Goal: Find specific page/section: Find specific page/section

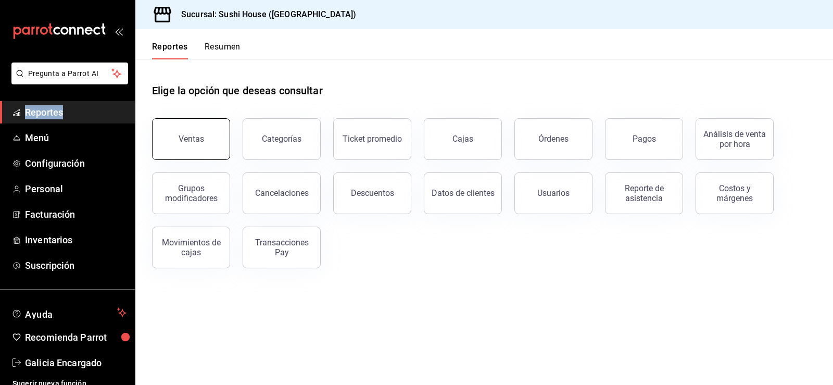
click at [177, 144] on button "Ventas" at bounding box center [191, 139] width 78 height 42
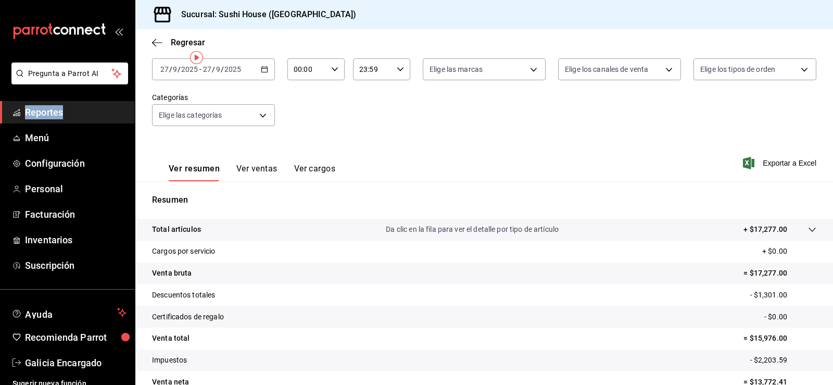
scroll to position [10, 0]
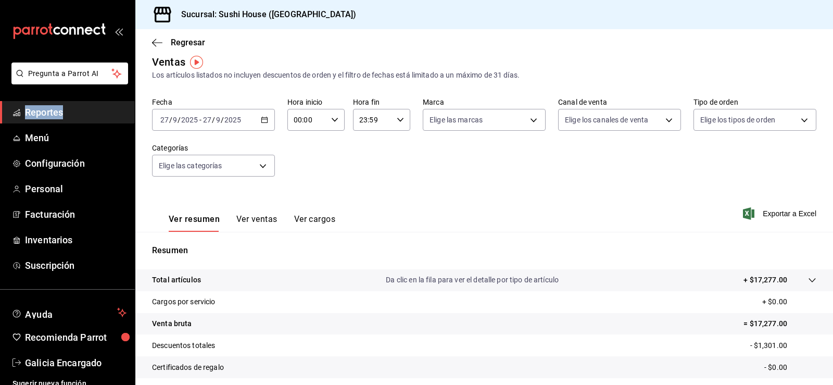
click at [84, 118] on span "Reportes" at bounding box center [76, 112] width 102 height 14
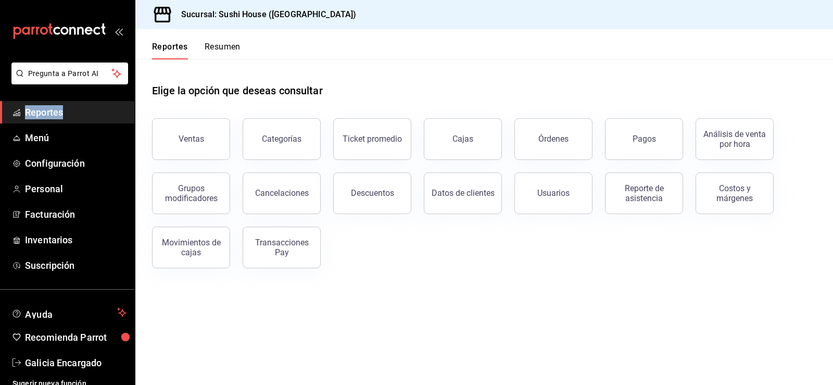
click at [218, 54] on button "Resumen" at bounding box center [223, 51] width 36 height 18
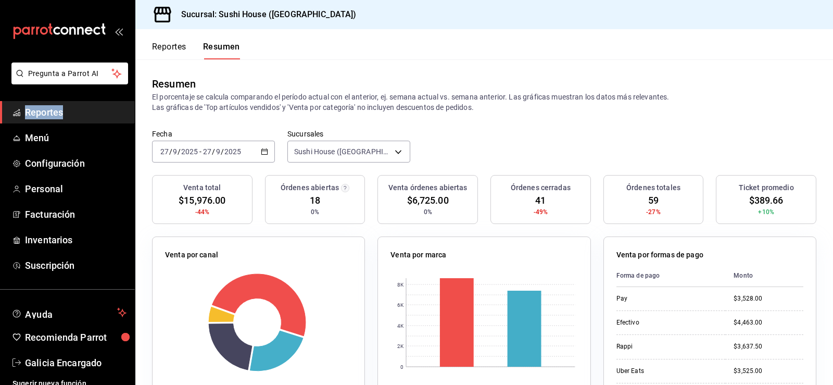
click at [78, 103] on link "Reportes" at bounding box center [67, 112] width 135 height 22
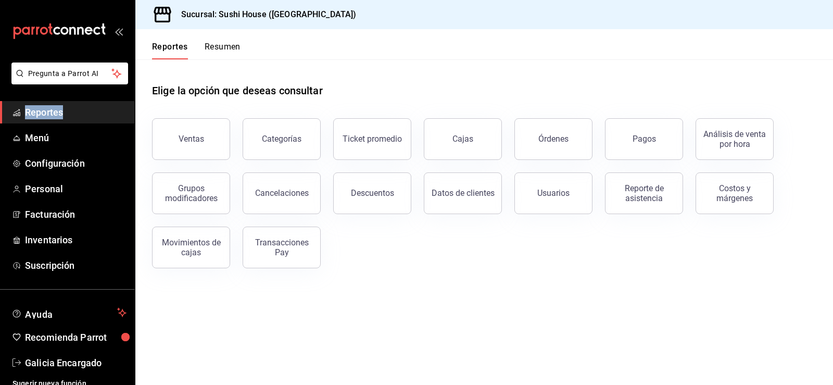
click at [227, 46] on button "Resumen" at bounding box center [223, 51] width 36 height 18
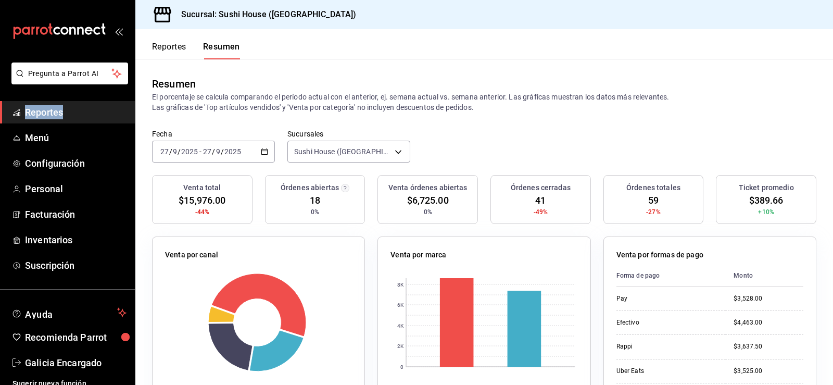
click at [42, 108] on span "Reportes" at bounding box center [76, 112] width 102 height 14
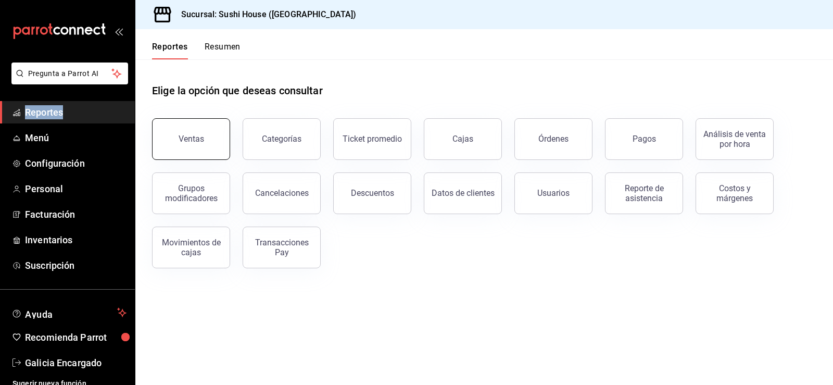
click at [185, 148] on button "Ventas" at bounding box center [191, 139] width 78 height 42
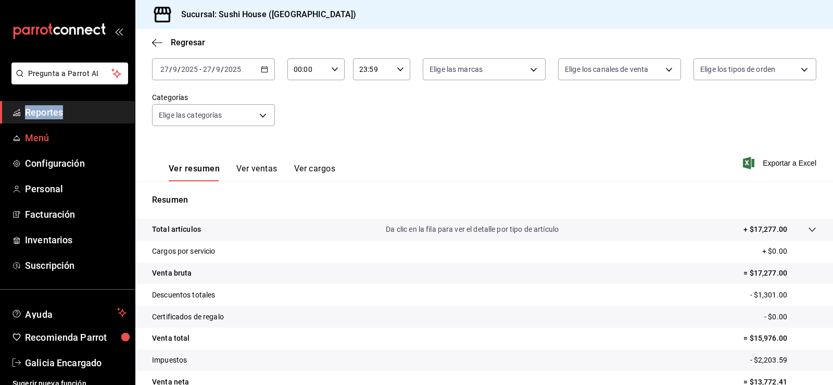
scroll to position [10, 0]
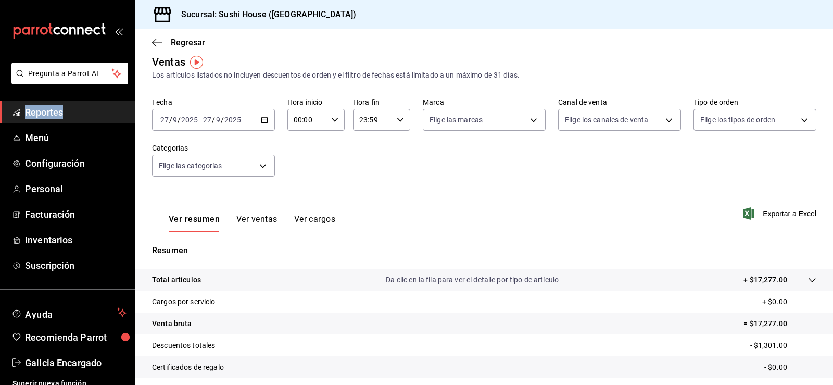
click at [34, 109] on span "Reportes" at bounding box center [76, 112] width 102 height 14
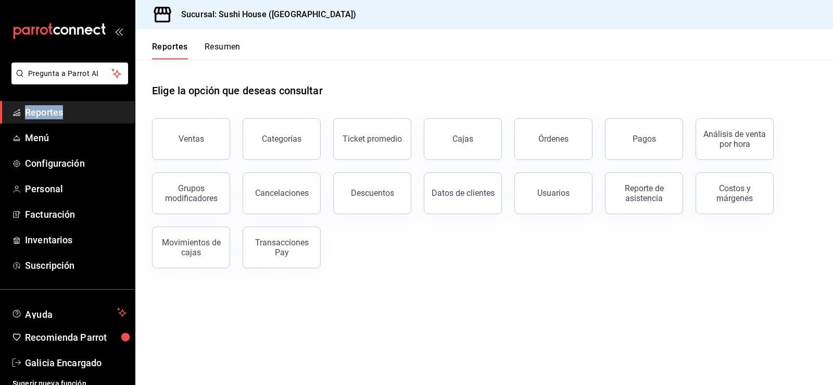
click at [207, 49] on button "Resumen" at bounding box center [223, 51] width 36 height 18
